Goal: Entertainment & Leisure: Browse casually

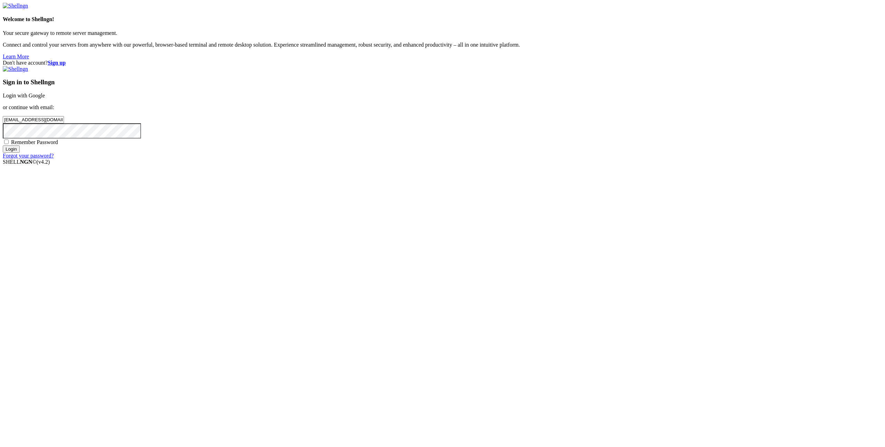
click at [20, 153] on input "Login" at bounding box center [11, 148] width 17 height 7
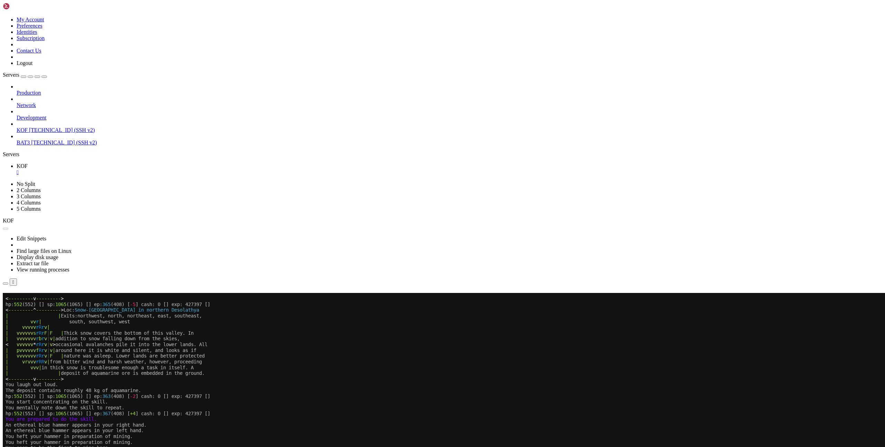
scroll to position [212, 0]
click at [30, 299] on button "Reconnect" at bounding box center [17, 302] width 28 height 7
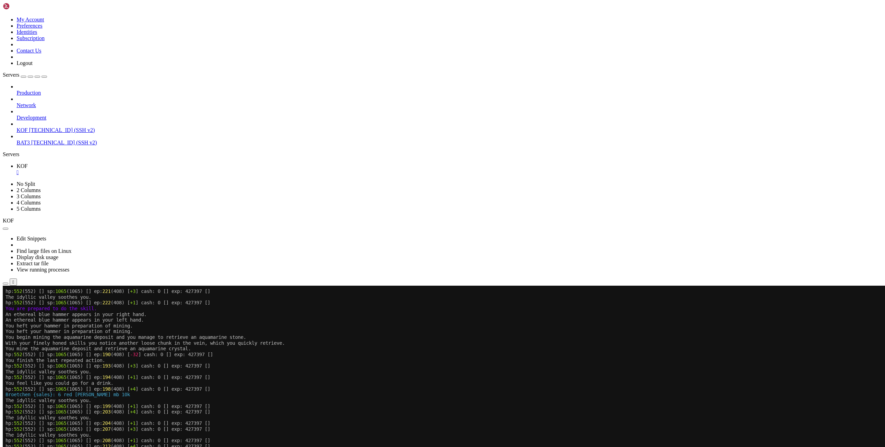
scroll to position [212, 0]
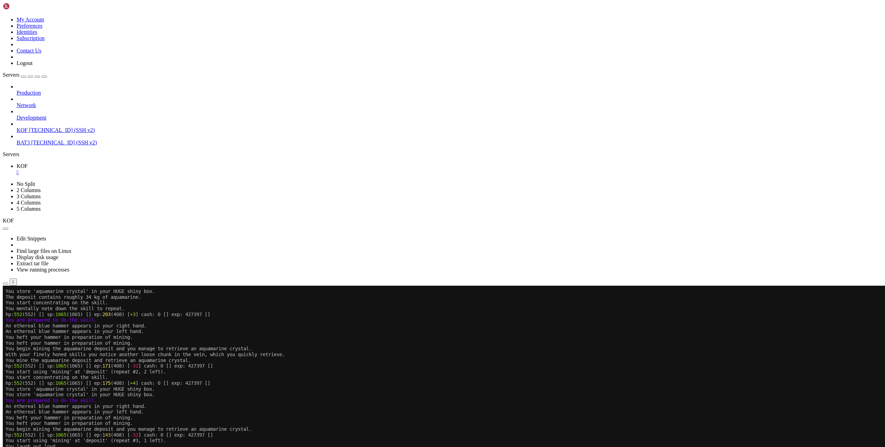
click at [540, 337] on x-row "You heft your hammer in preparation of mining." at bounding box center [401, 337] width 791 height 6
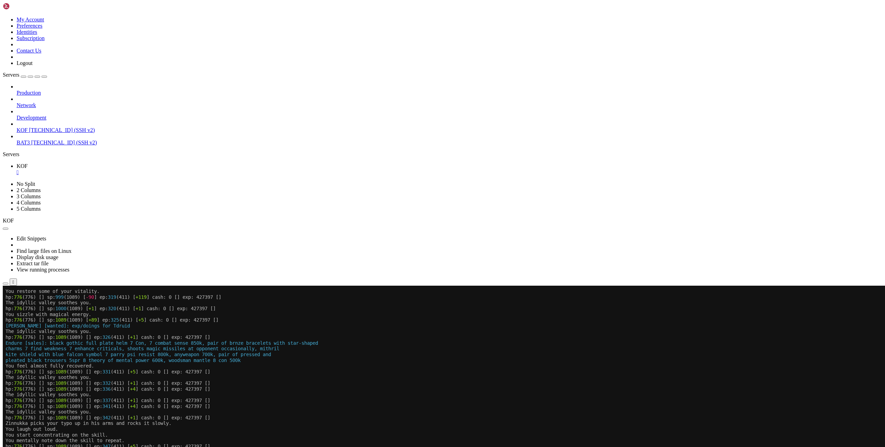
scroll to position [212, 0]
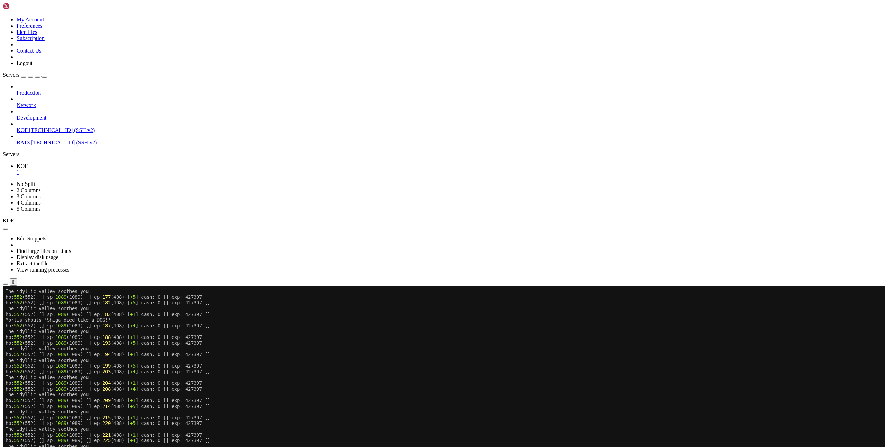
click at [585, 342] on x-row "hp: 552 (552) [] sp: 1089 (1089) [] ep: 193 (408) [ +5 ] cash: 0 [] exp: 427397…" at bounding box center [401, 343] width 791 height 6
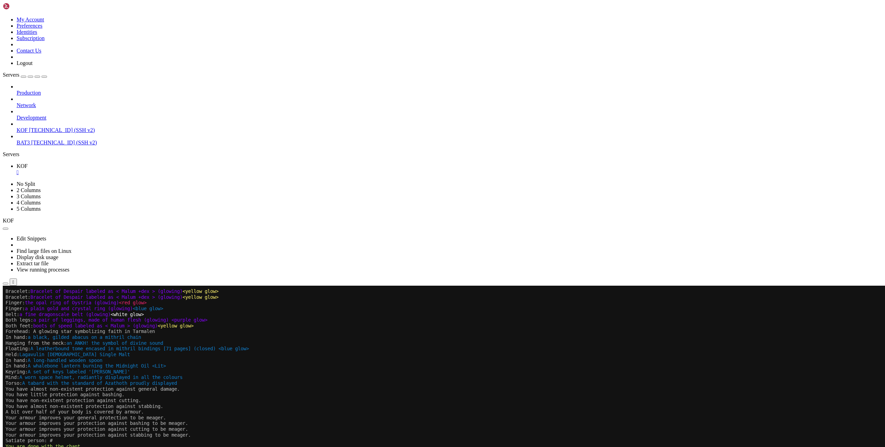
click at [290, 388] on x-row "You have almost non-existent protection against general damage." at bounding box center [401, 389] width 791 height 6
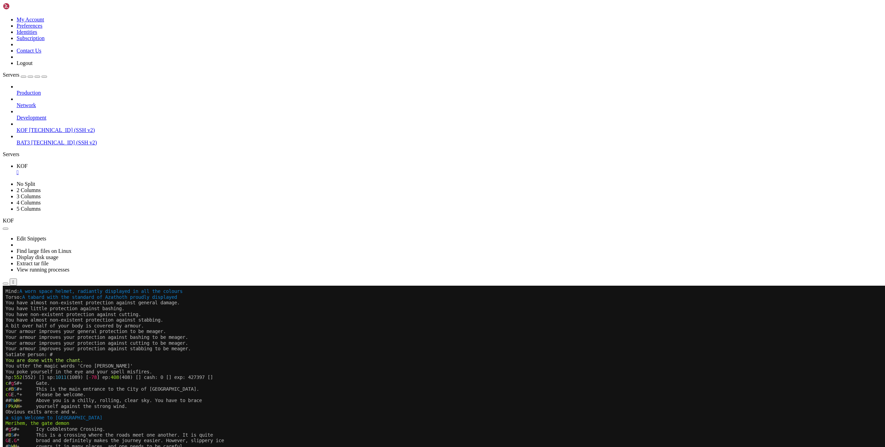
click at [456, 407] on x-row "F P k A H + yourself against the strong wind." at bounding box center [401, 407] width 791 height 6
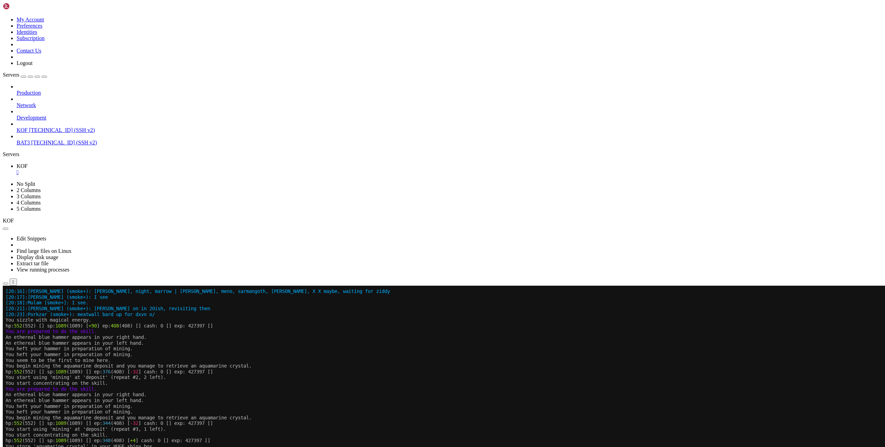
scroll to position [212, 0]
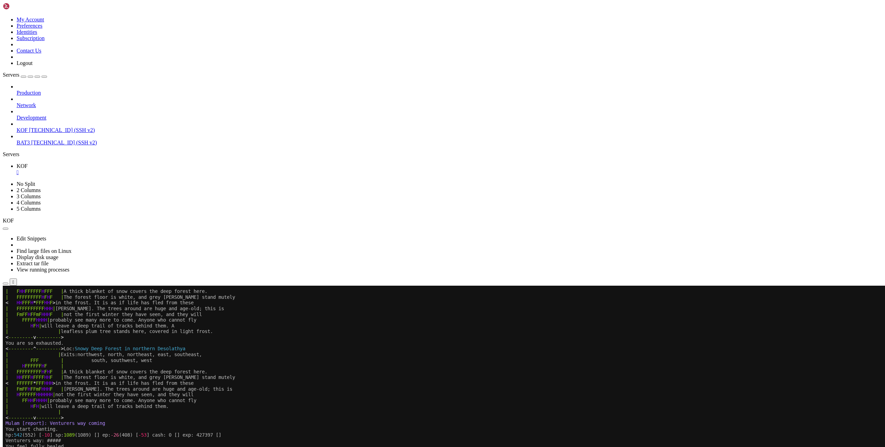
click at [460, 349] on x-row "< --------- ^ --------- > Loc: [GEOGRAPHIC_DATA] in northern Desolathya" at bounding box center [401, 349] width 791 height 6
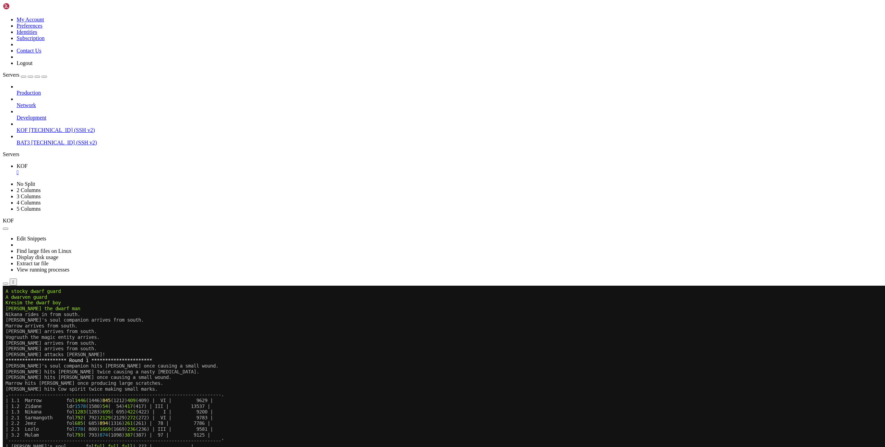
click at [453, 426] on x-row "| 2.3 Lozlo fol 778 ( 800) 1669 (1669) 236 (236) | III | 9581 |" at bounding box center [401, 429] width 791 height 6
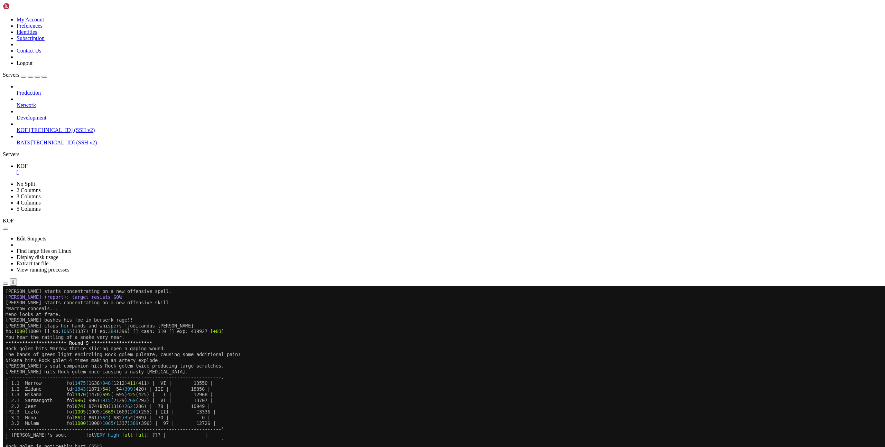
scroll to position [264, 0]
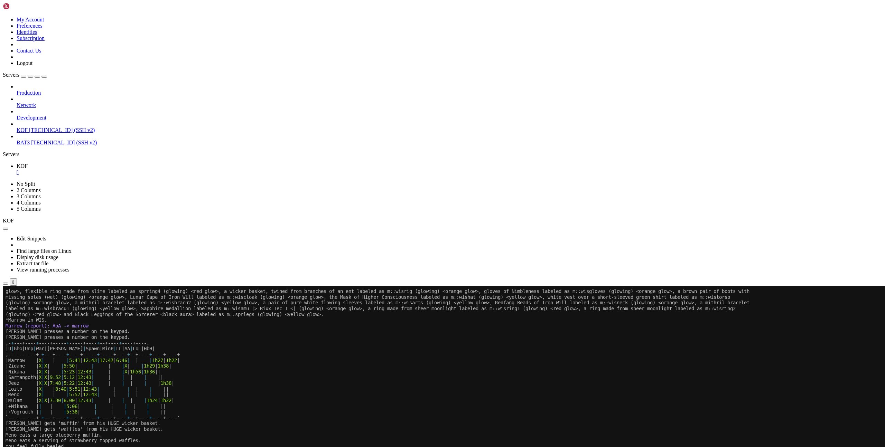
click at [290, 384] on x-row "|Jeez | X | X | 7:48 | 5:22 | 12:43 | | | | | | 1h38 |" at bounding box center [401, 383] width 791 height 6
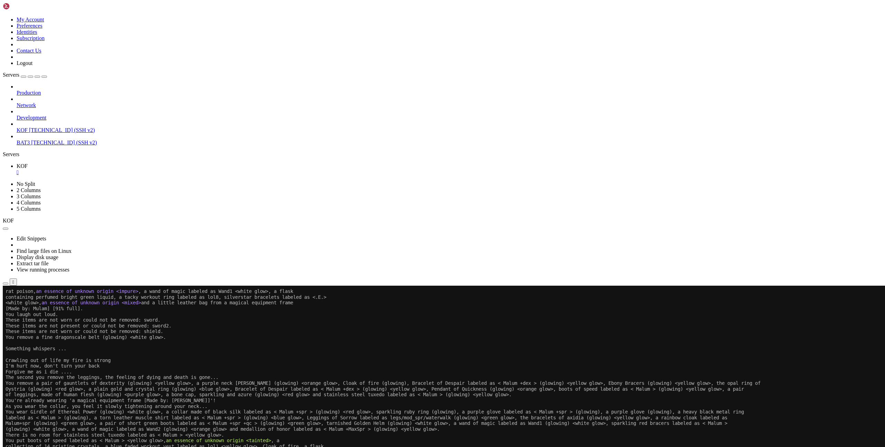
scroll to position [264, 0]
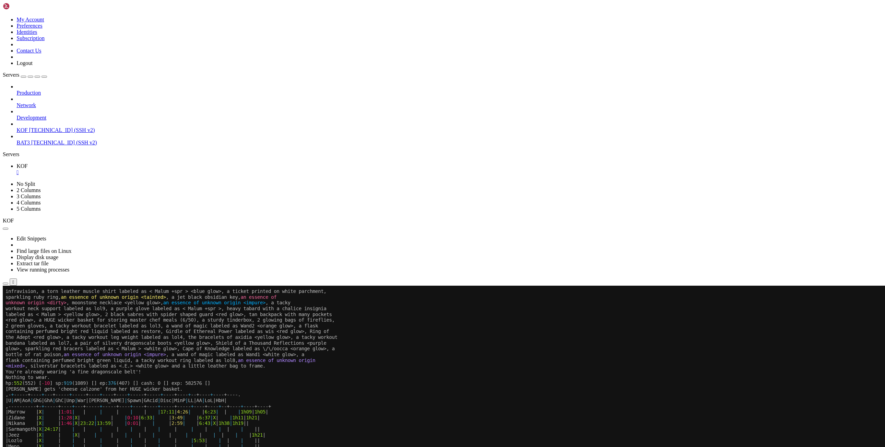
scroll to position [264, 0]
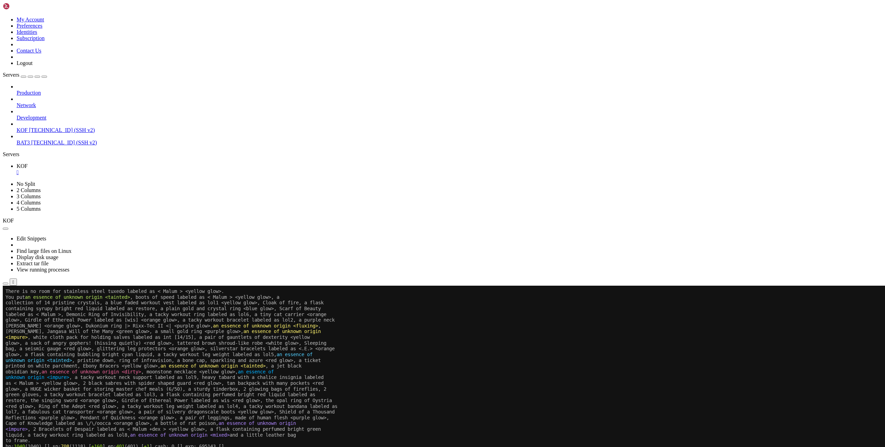
scroll to position [264, 0]
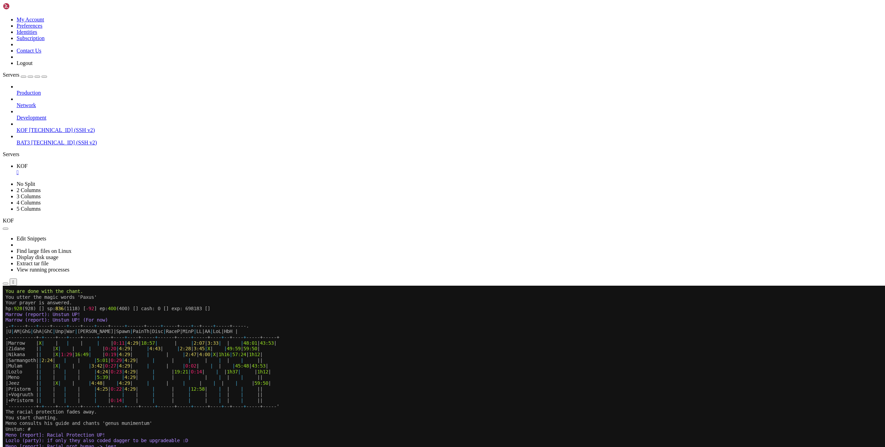
scroll to position [287, 0]
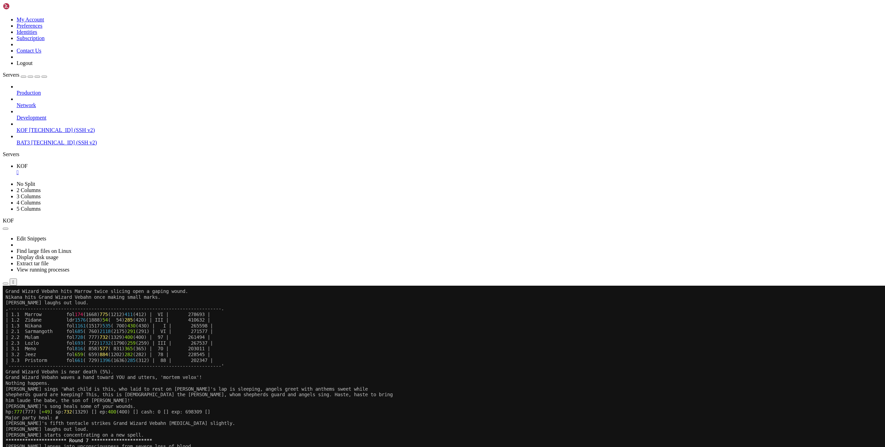
scroll to position [287, 0]
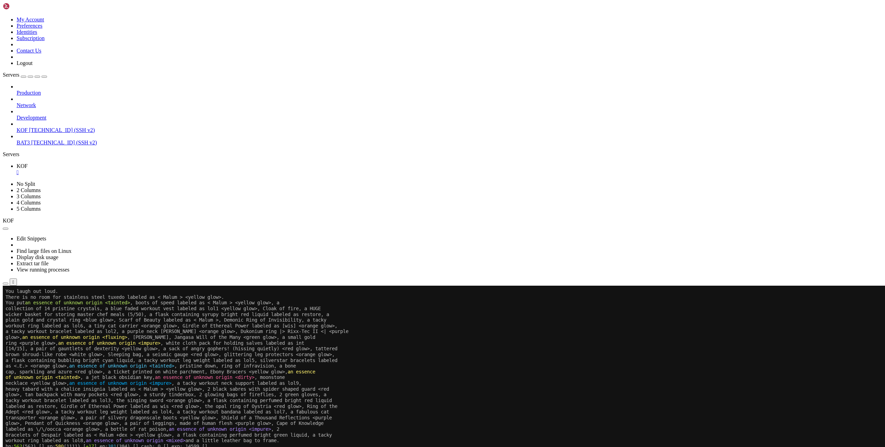
scroll to position [287, 0]
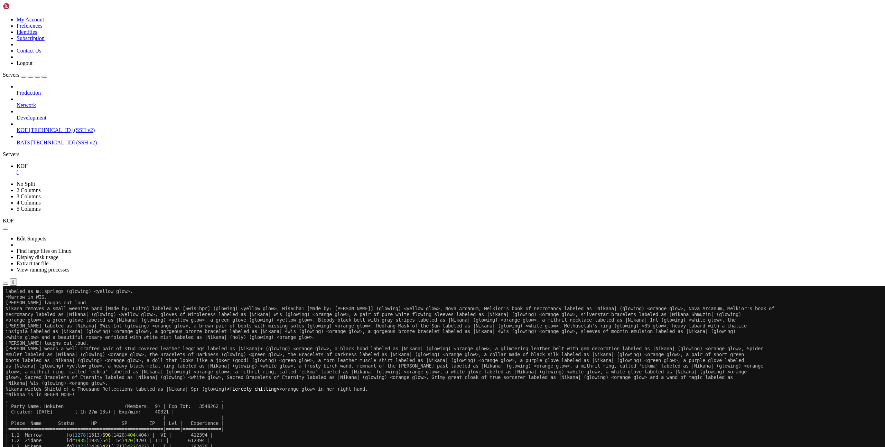
scroll to position [287, 0]
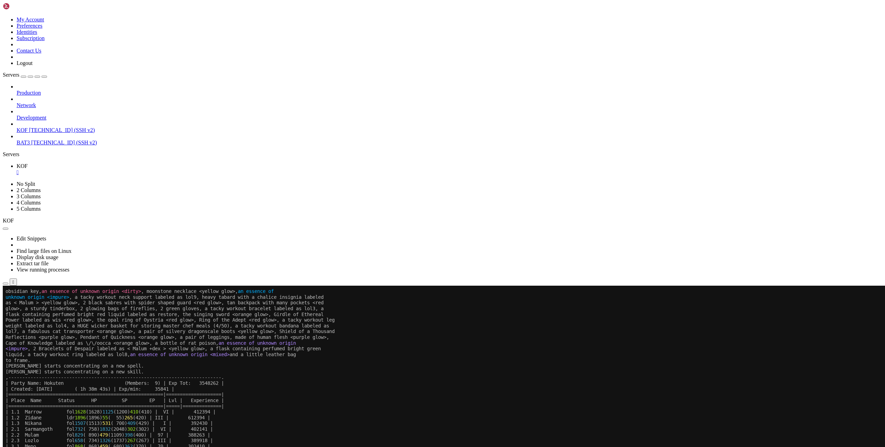
scroll to position [287, 0]
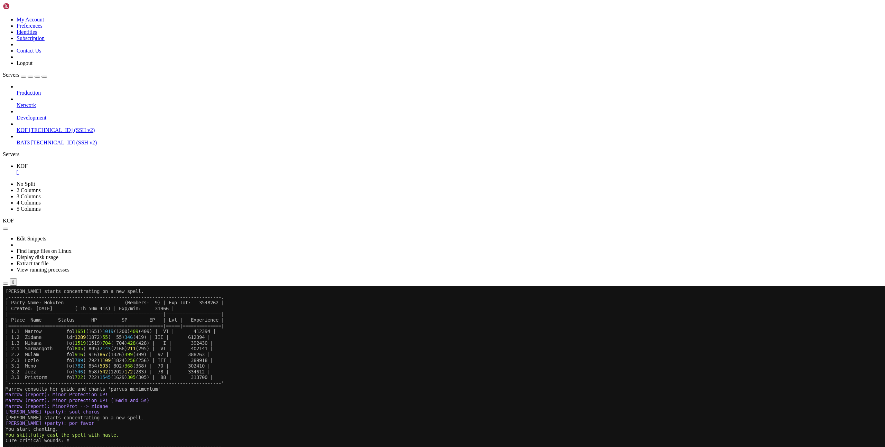
scroll to position [287, 0]
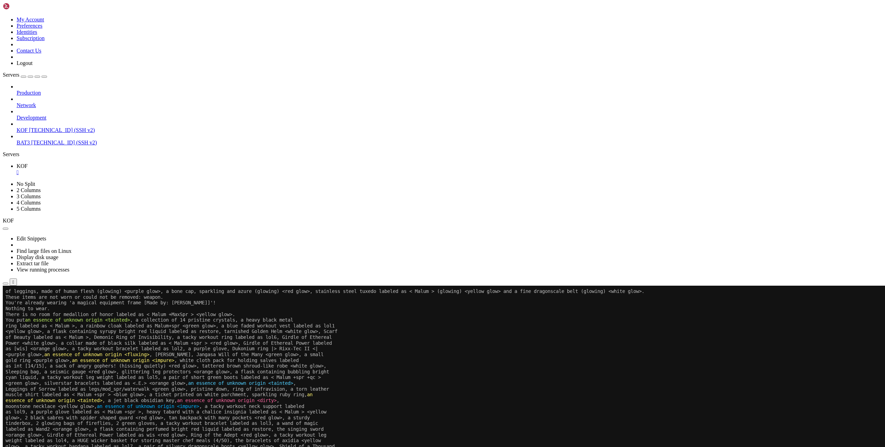
scroll to position [287, 0]
